Goal: Transaction & Acquisition: Register for event/course

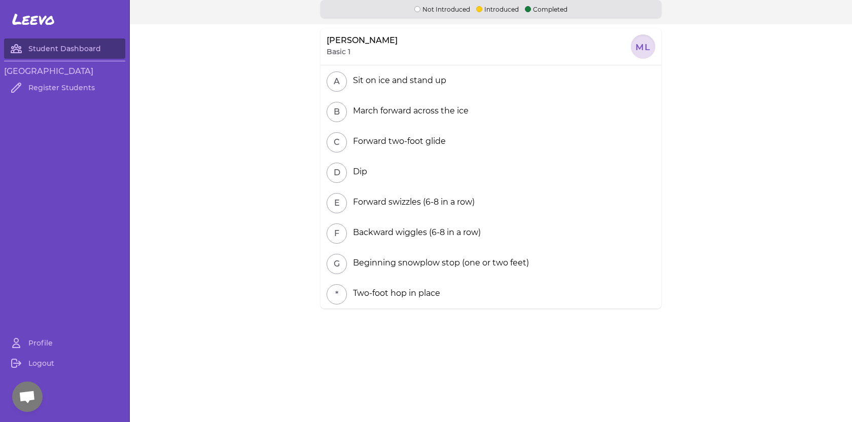
click at [642, 47] on div at bounding box center [643, 46] width 24 height 24
click at [42, 339] on link "Profile" at bounding box center [64, 343] width 121 height 20
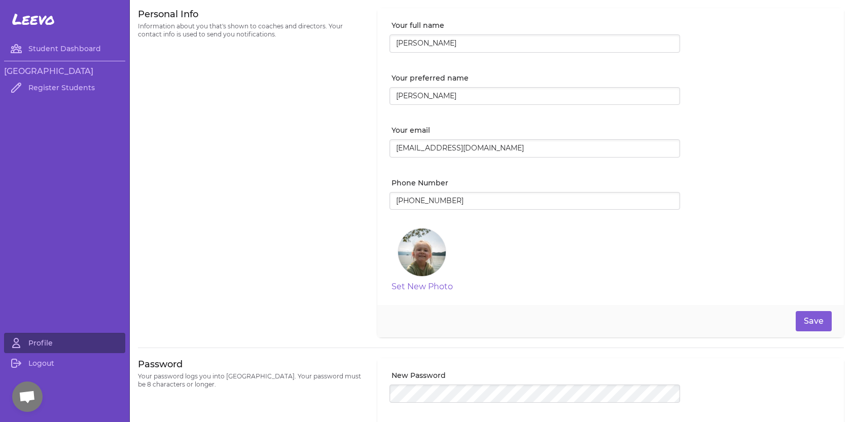
click at [59, 70] on h3 "[GEOGRAPHIC_DATA]" at bounding box center [64, 71] width 121 height 12
click at [66, 47] on link "Student Dashboard" at bounding box center [64, 49] width 121 height 20
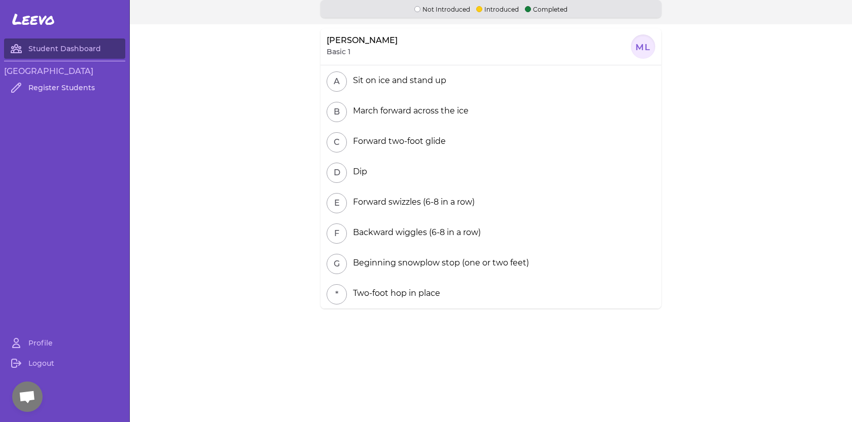
click at [61, 92] on link "Register Students" at bounding box center [64, 88] width 121 height 20
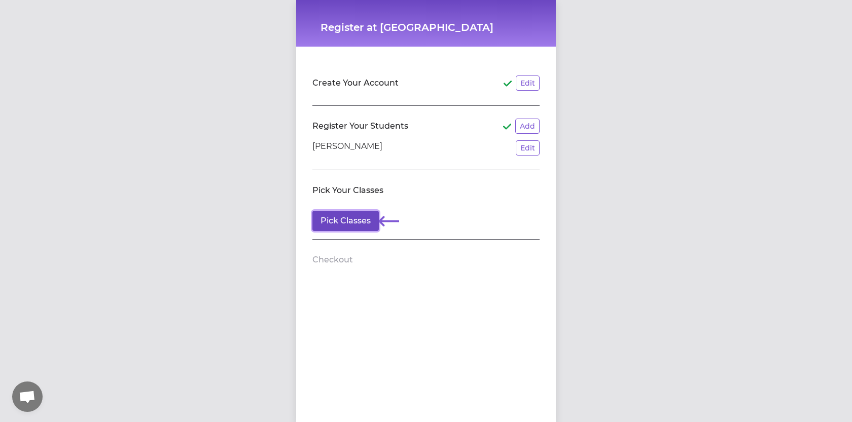
click at [347, 224] on button "Pick Classes" at bounding box center [345, 221] width 66 height 20
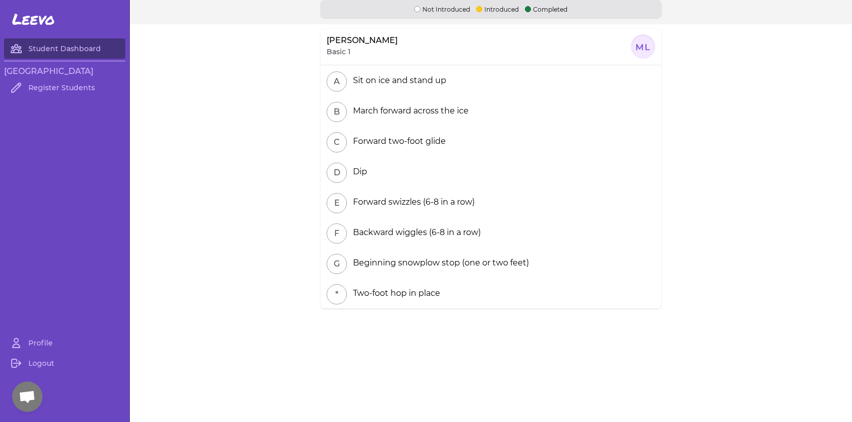
click at [72, 74] on h3 "[GEOGRAPHIC_DATA]" at bounding box center [64, 71] width 121 height 12
click at [67, 40] on link "Student Dashboard" at bounding box center [64, 49] width 121 height 20
